Goal: Book appointment/travel/reservation

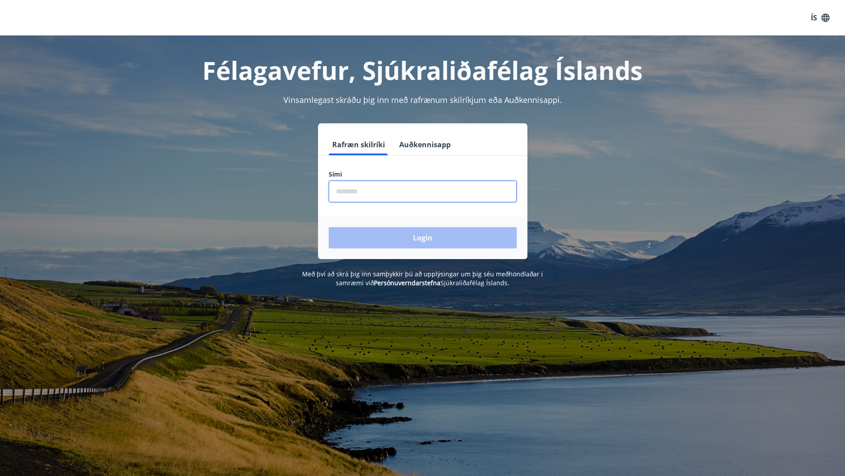
click at [373, 188] on input "phone" at bounding box center [423, 191] width 188 height 22
type input "********"
click at [399, 234] on button "Login" at bounding box center [423, 237] width 188 height 21
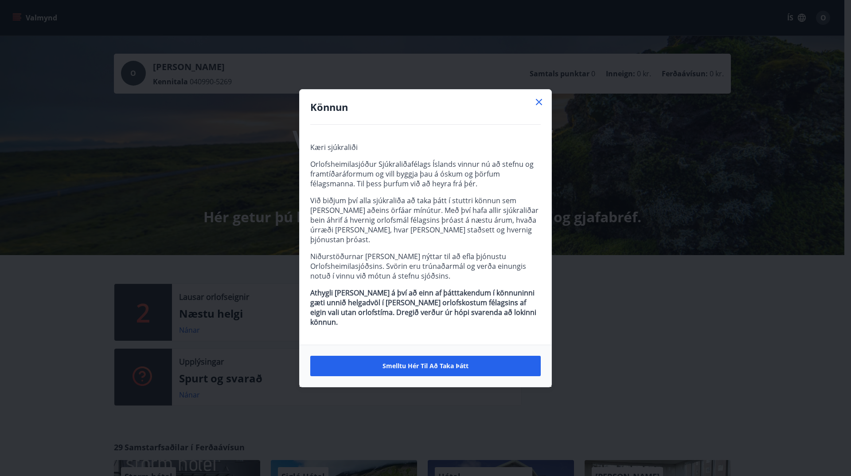
click at [541, 107] on icon at bounding box center [539, 102] width 11 height 11
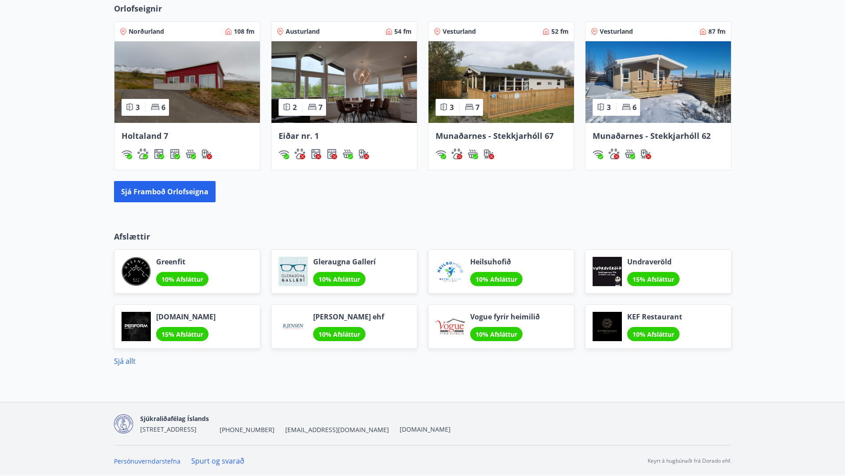
scroll to position [611, 0]
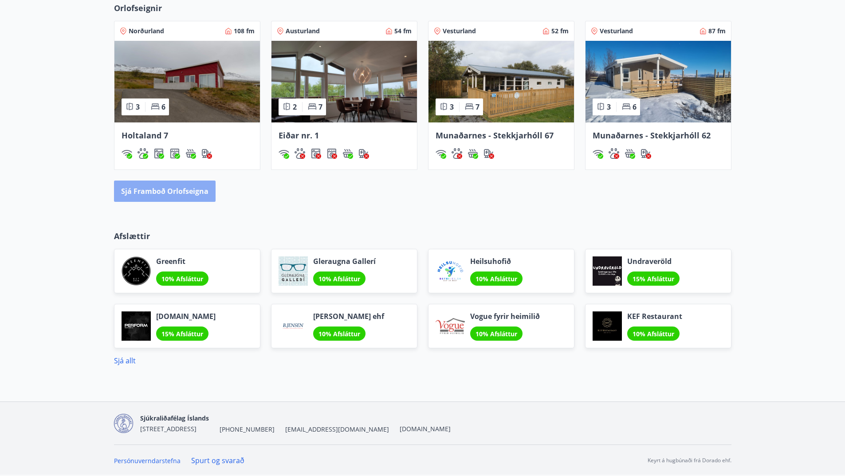
click at [198, 199] on button "Sjá framboð orlofseigna" at bounding box center [165, 190] width 102 height 21
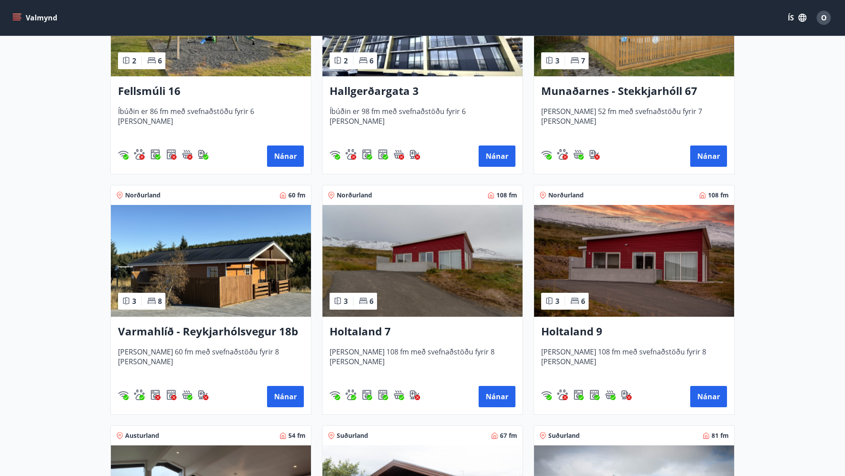
scroll to position [833, 0]
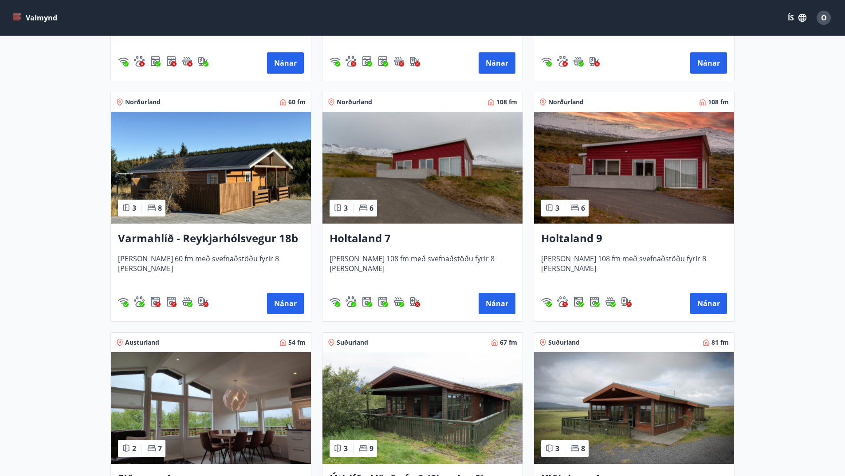
click at [360, 239] on h3 "Holtaland 7" at bounding box center [422, 239] width 186 height 16
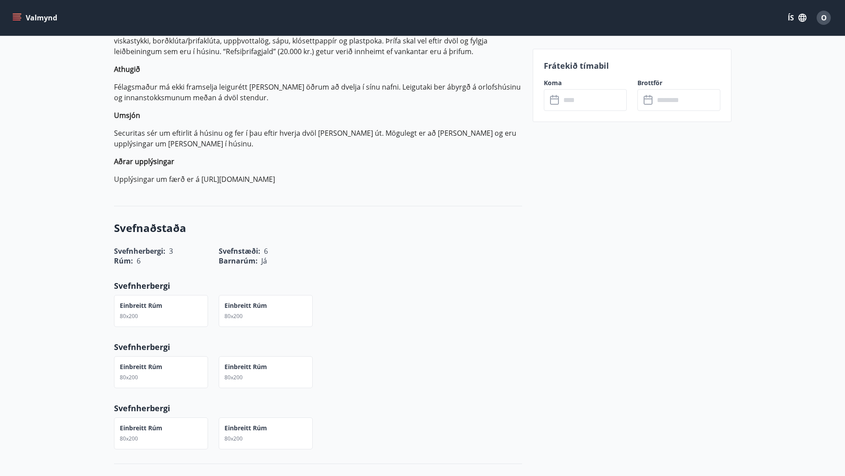
scroll to position [222, 0]
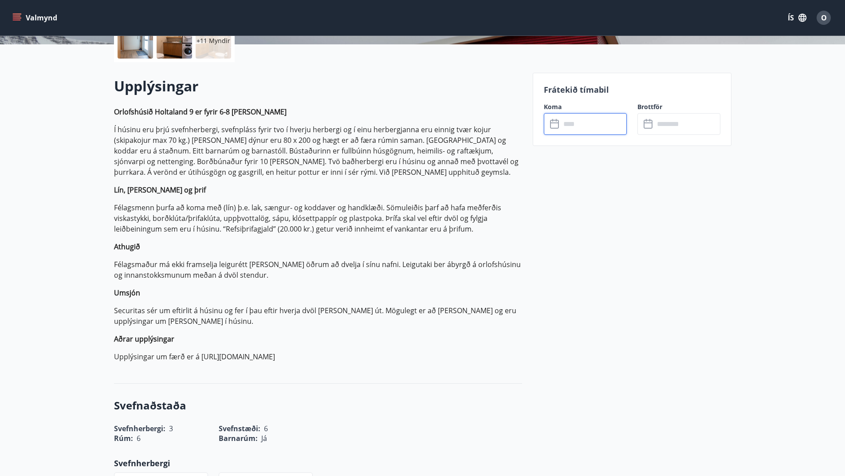
click at [577, 126] on input "text" at bounding box center [593, 124] width 66 height 22
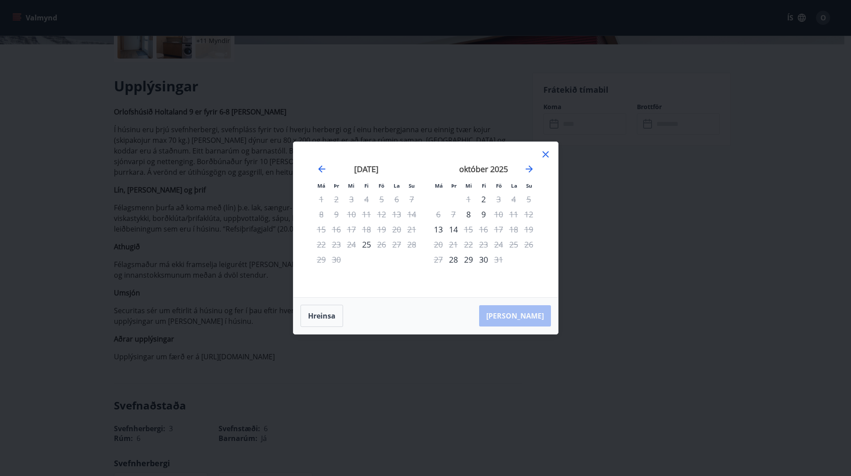
click at [550, 155] on icon at bounding box center [546, 154] width 11 height 11
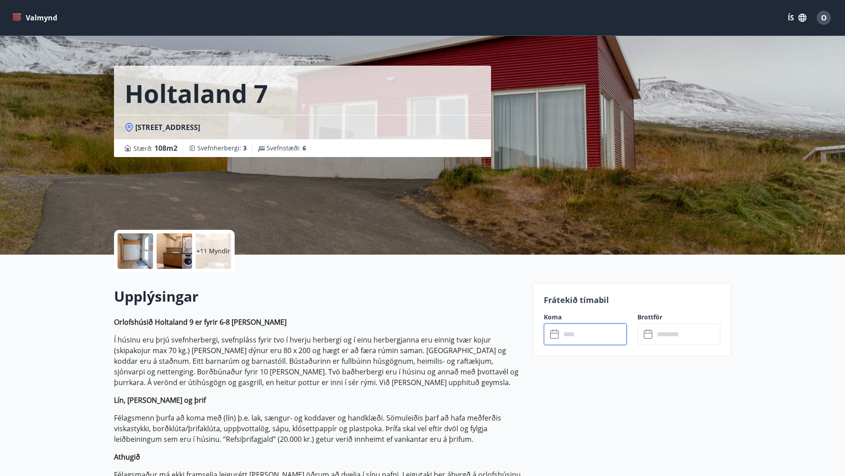
scroll to position [0, 0]
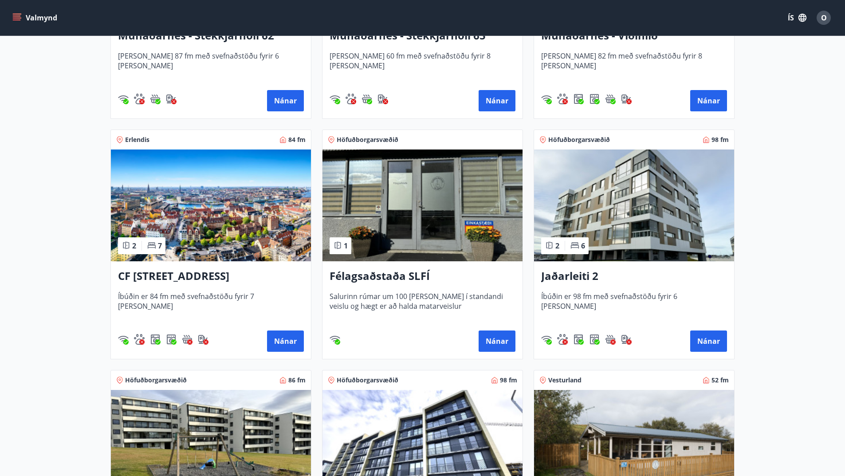
scroll to position [355, 0]
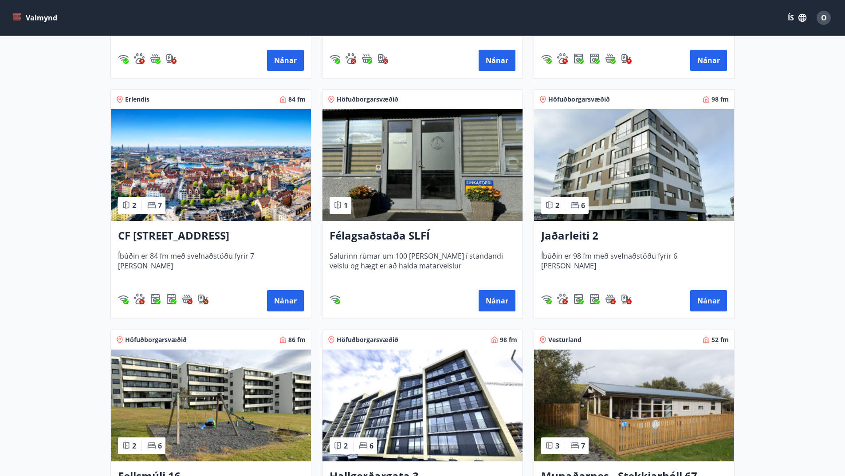
click at [567, 236] on h3 "Jaðarleiti 2" at bounding box center [634, 236] width 186 height 16
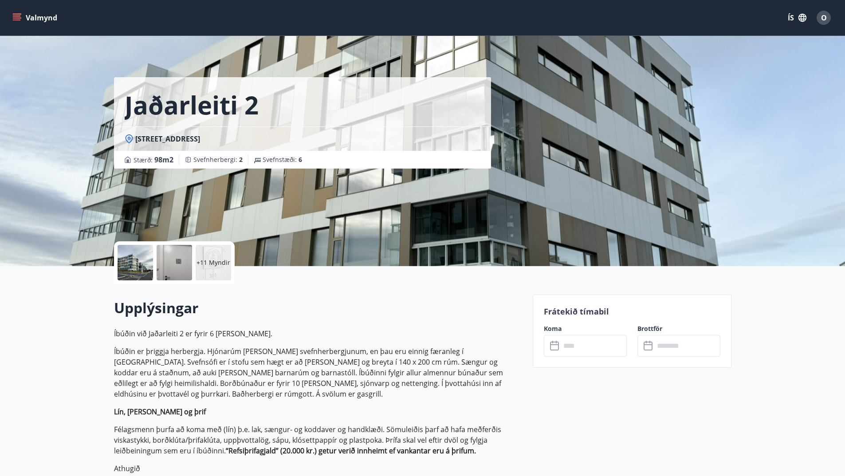
click at [572, 351] on input "text" at bounding box center [593, 346] width 66 height 22
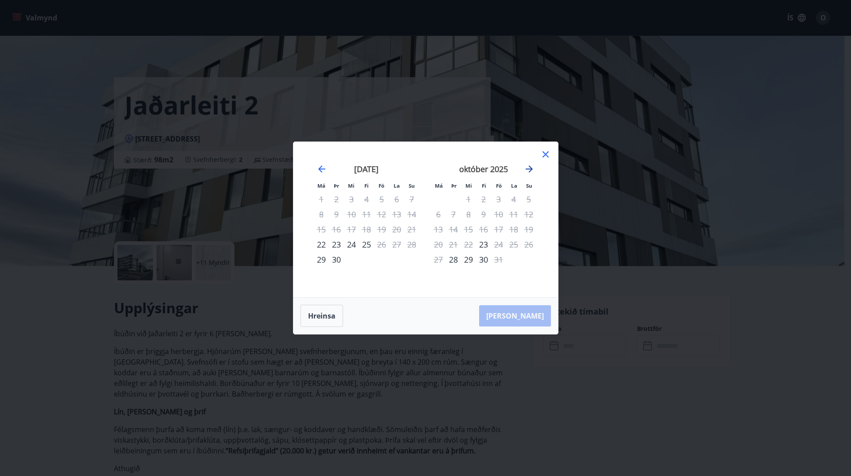
click at [531, 169] on icon "Move forward to switch to the next month." at bounding box center [529, 168] width 7 height 7
click at [532, 166] on icon "Move forward to switch to the next month." at bounding box center [529, 169] width 11 height 11
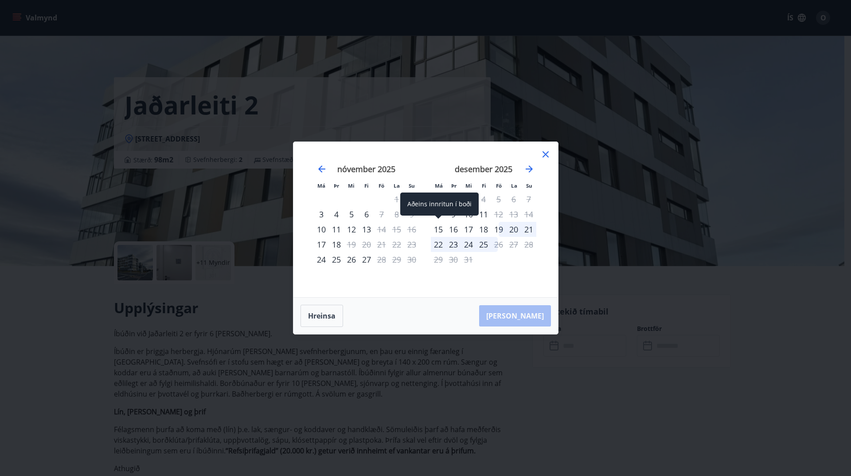
click at [437, 229] on div "15" at bounding box center [438, 229] width 15 height 15
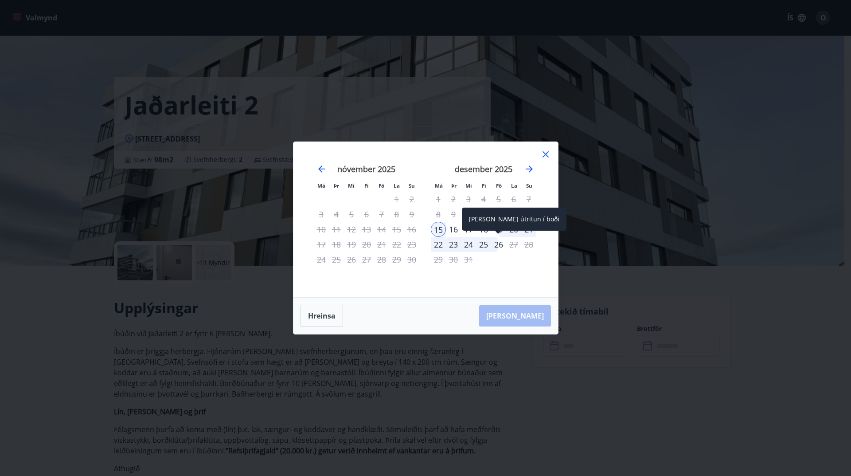
click at [499, 244] on div "26" at bounding box center [498, 244] width 15 height 15
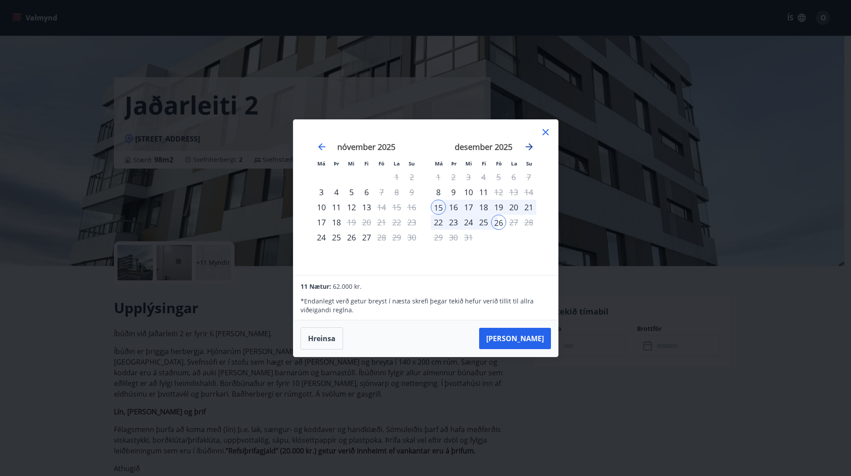
click at [525, 148] on icon "Move forward to switch to the next month." at bounding box center [529, 146] width 11 height 11
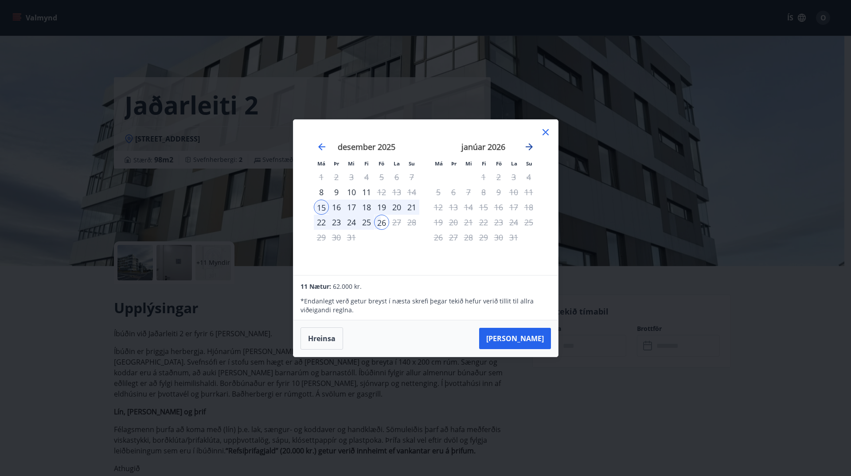
click at [527, 147] on icon "Move forward to switch to the next month." at bounding box center [529, 146] width 7 height 7
click at [542, 131] on icon at bounding box center [546, 132] width 11 height 11
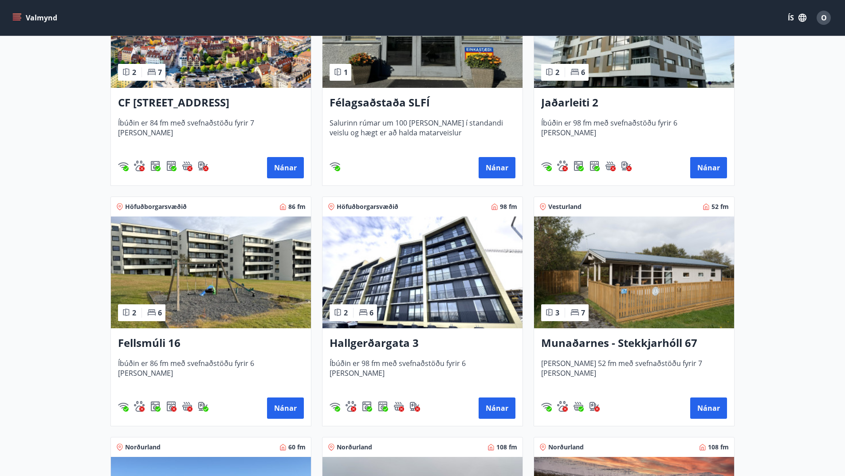
scroll to position [532, 0]
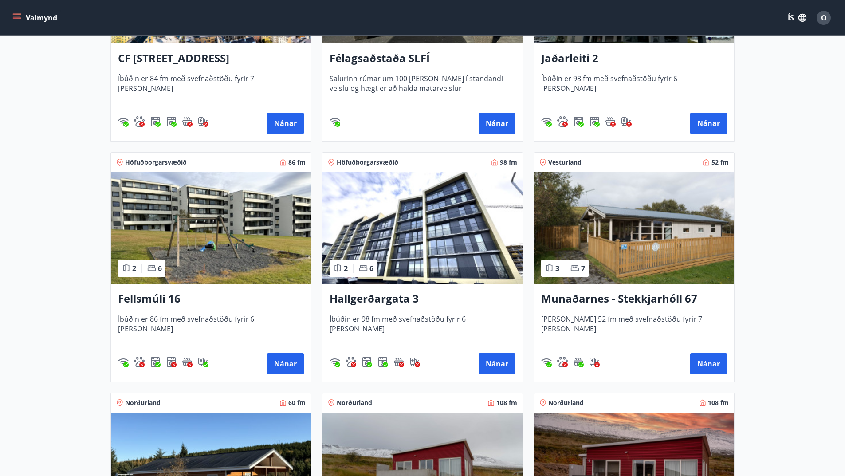
click at [422, 235] on img at bounding box center [422, 228] width 200 height 112
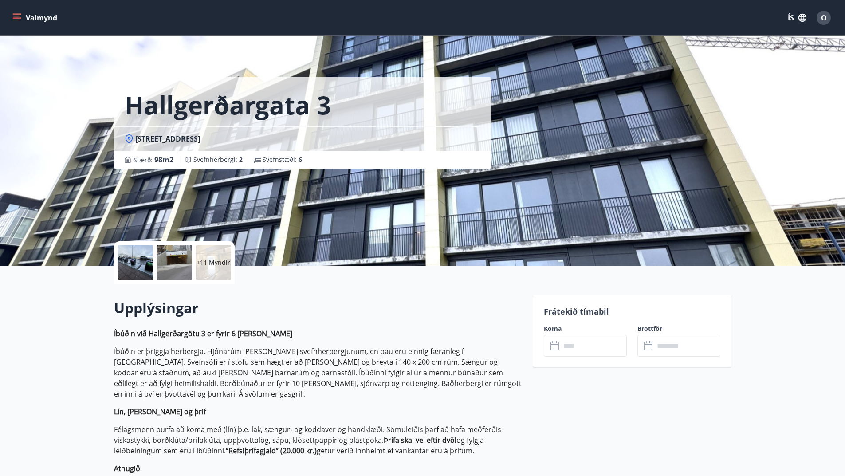
click at [564, 348] on input "text" at bounding box center [593, 346] width 66 height 22
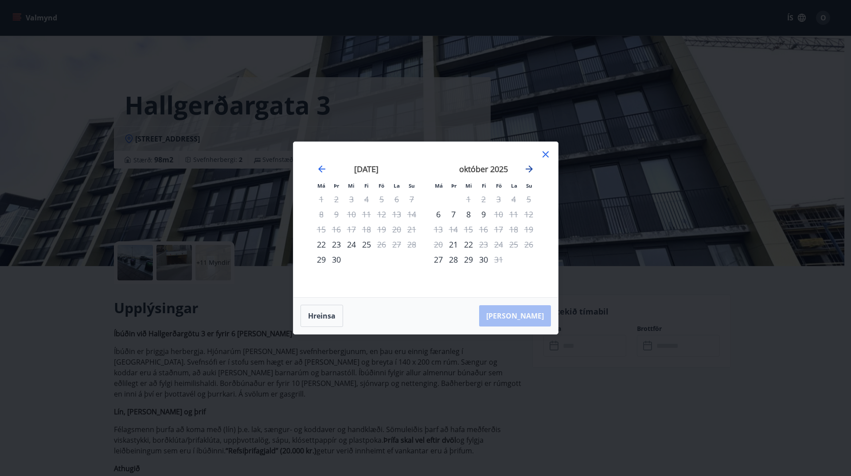
click at [529, 165] on icon "Move forward to switch to the next month." at bounding box center [529, 169] width 11 height 11
click at [530, 167] on icon "Move forward to switch to the next month." at bounding box center [529, 168] width 7 height 7
click at [544, 151] on icon at bounding box center [546, 154] width 11 height 11
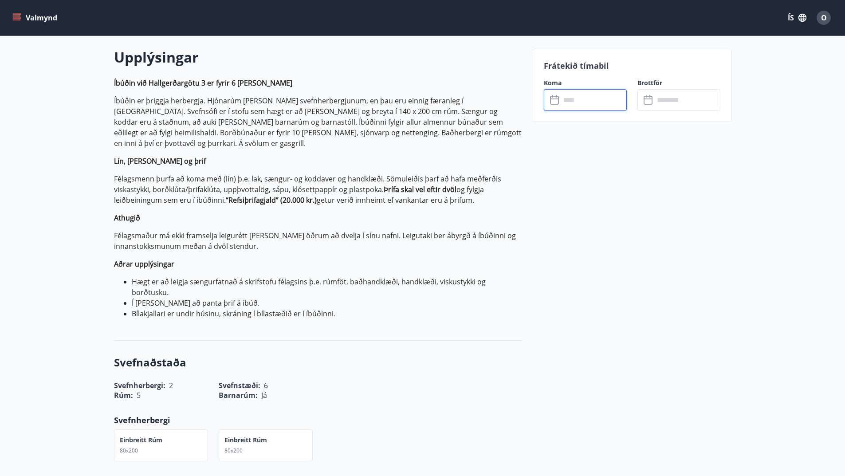
scroll to position [266, 0]
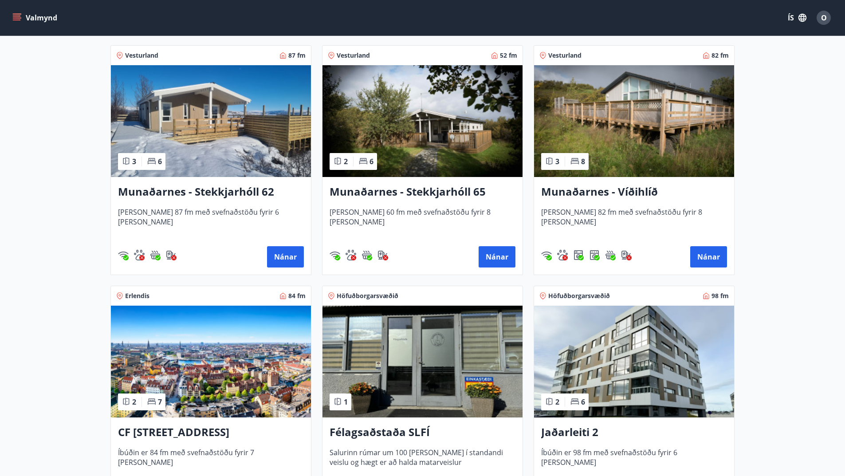
scroll to position [177, 0]
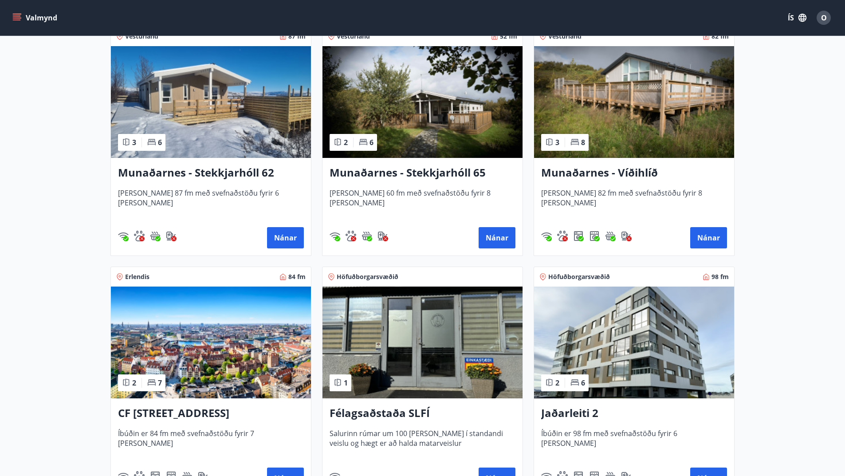
click at [588, 169] on h3 "Munaðarnes - Víðihlíð" at bounding box center [634, 173] width 186 height 16
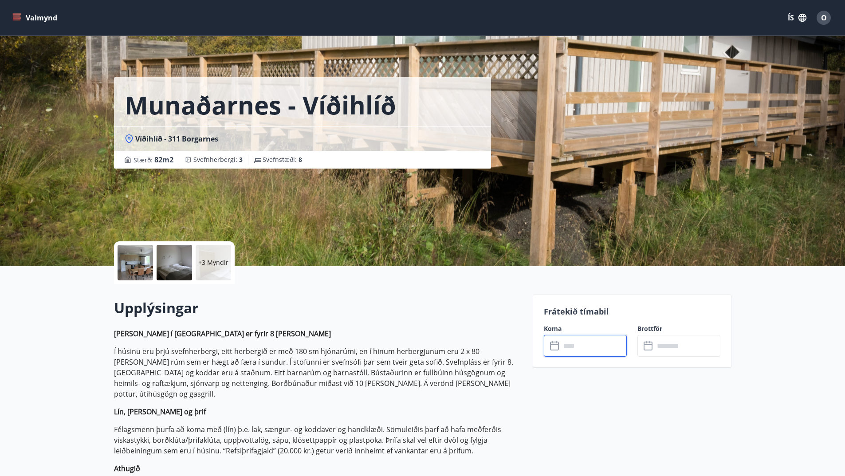
click at [606, 352] on input "text" at bounding box center [593, 346] width 66 height 22
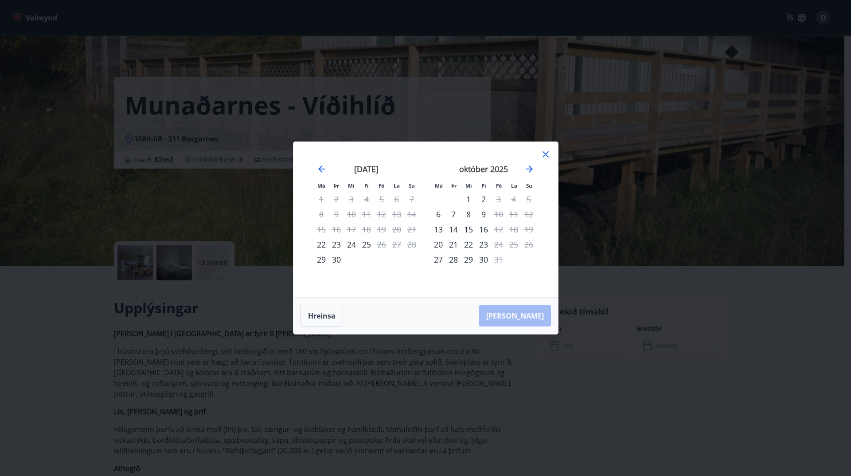
click at [548, 150] on icon at bounding box center [546, 154] width 11 height 11
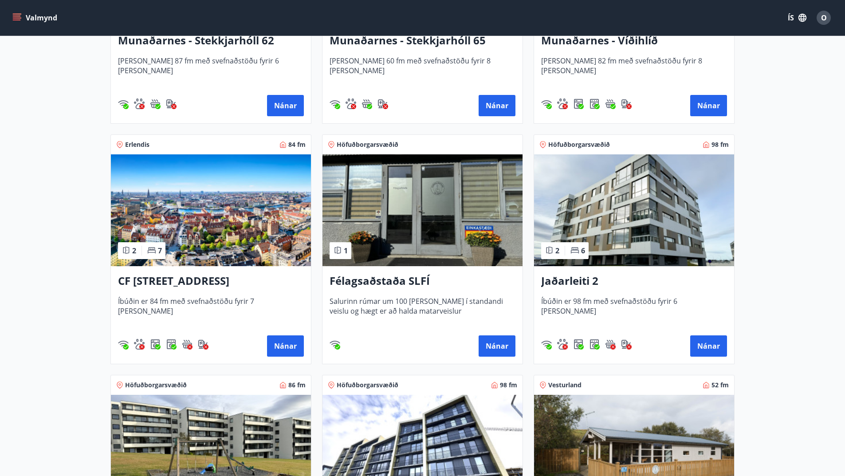
scroll to position [310, 0]
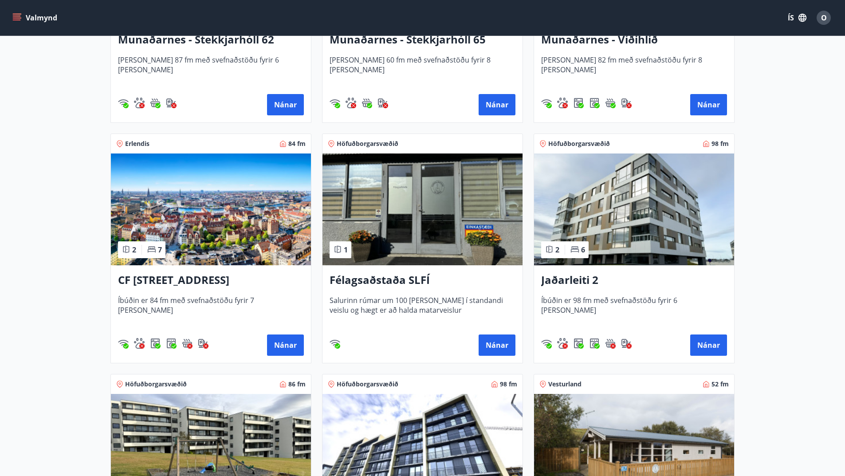
click at [564, 283] on h3 "Jaðarleiti 2" at bounding box center [634, 280] width 186 height 16
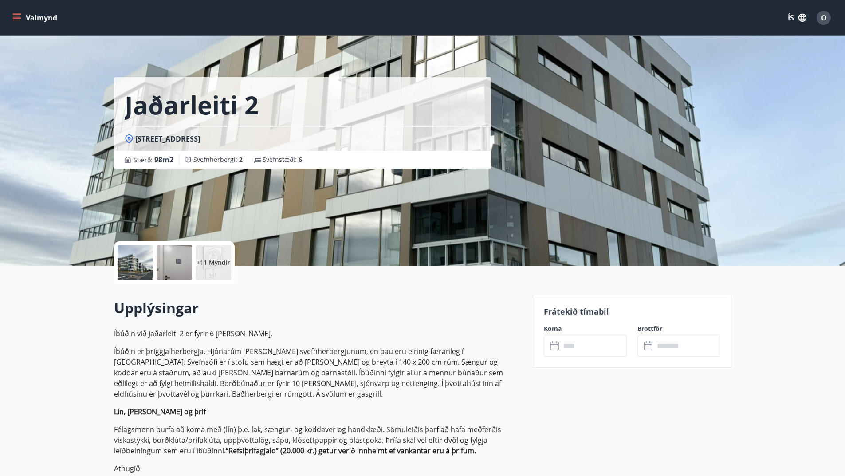
click at [568, 342] on input "text" at bounding box center [593, 346] width 66 height 22
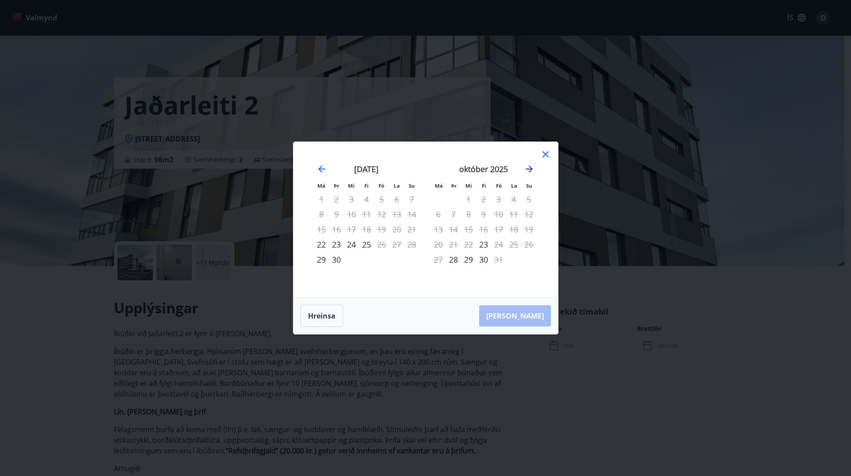
click at [528, 169] on icon "Move forward to switch to the next month." at bounding box center [529, 168] width 7 height 7
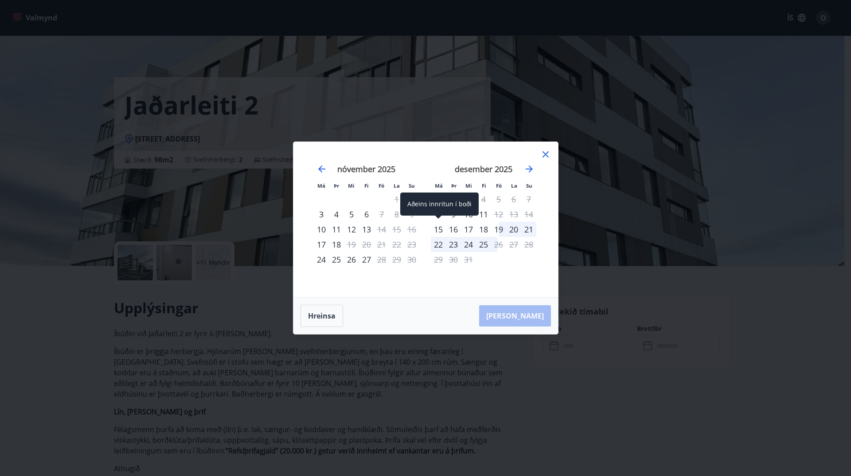
click at [443, 228] on div "15" at bounding box center [438, 229] width 15 height 15
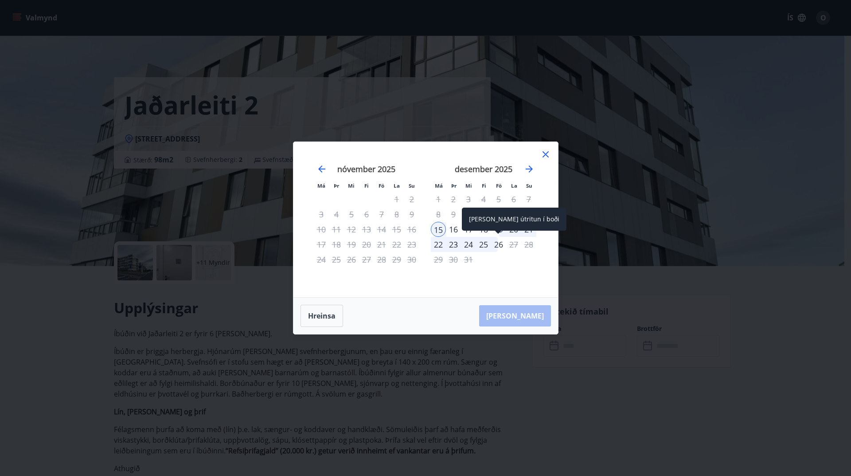
click at [498, 243] on div "26" at bounding box center [498, 244] width 15 height 15
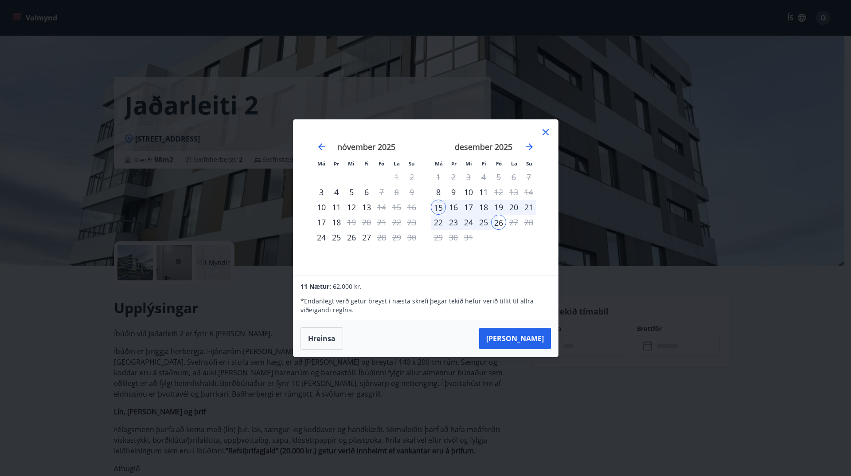
click at [548, 130] on icon at bounding box center [546, 132] width 11 height 11
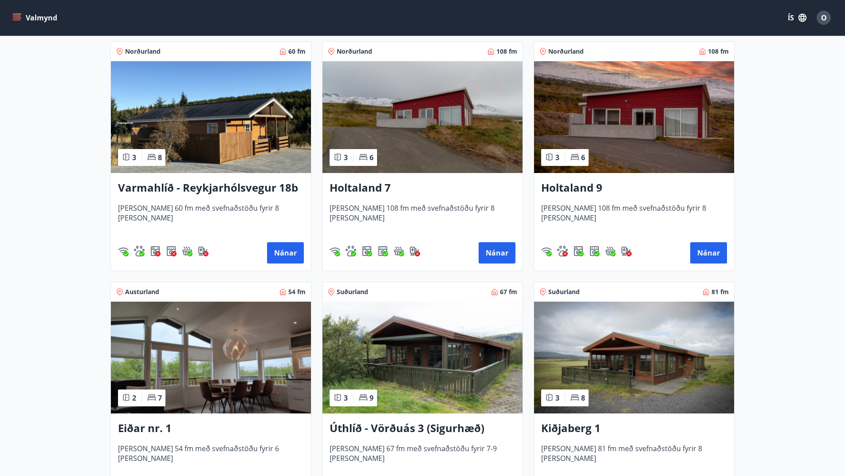
scroll to position [887, 0]
